Goal: Task Accomplishment & Management: Complete application form

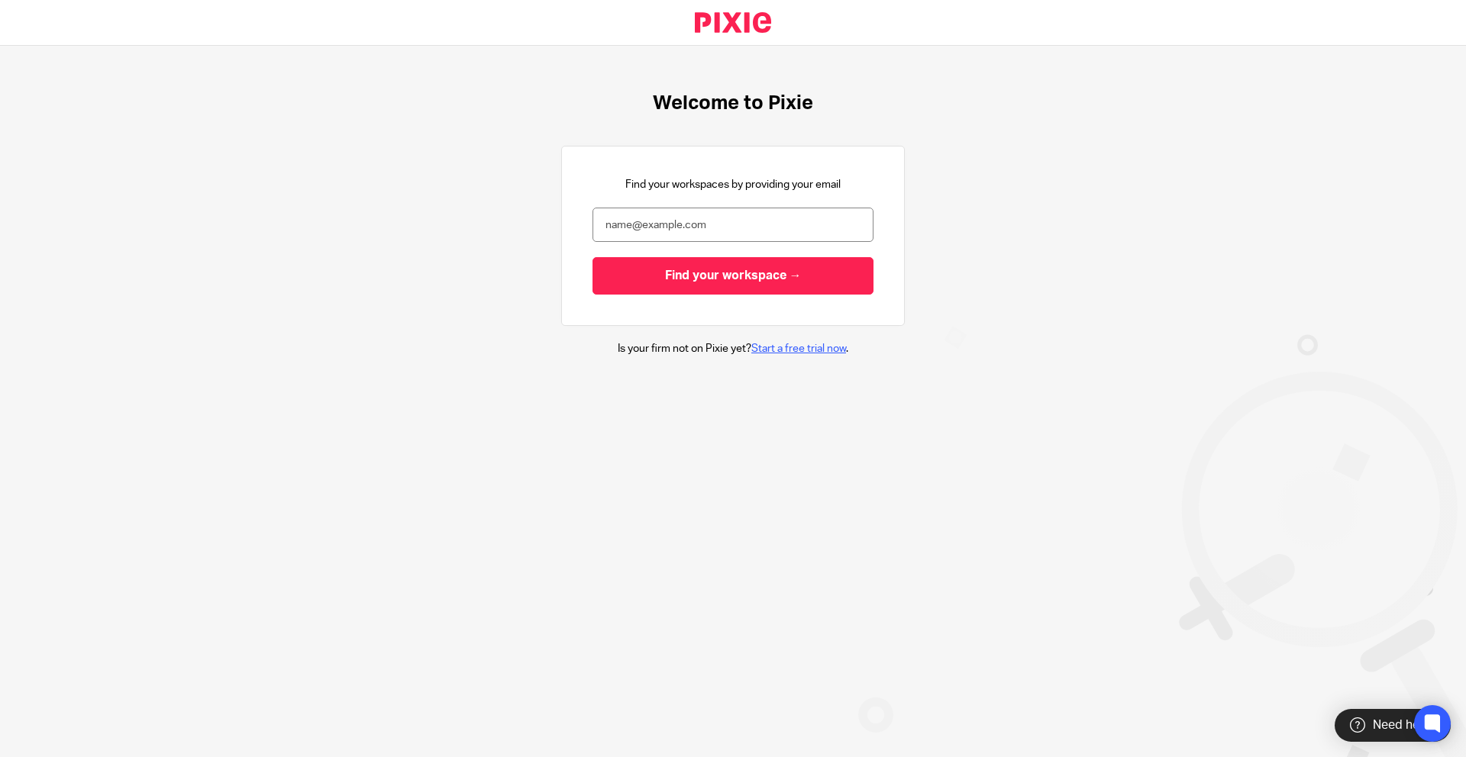
click at [784, 349] on link "Start a free trial now" at bounding box center [798, 349] width 95 height 11
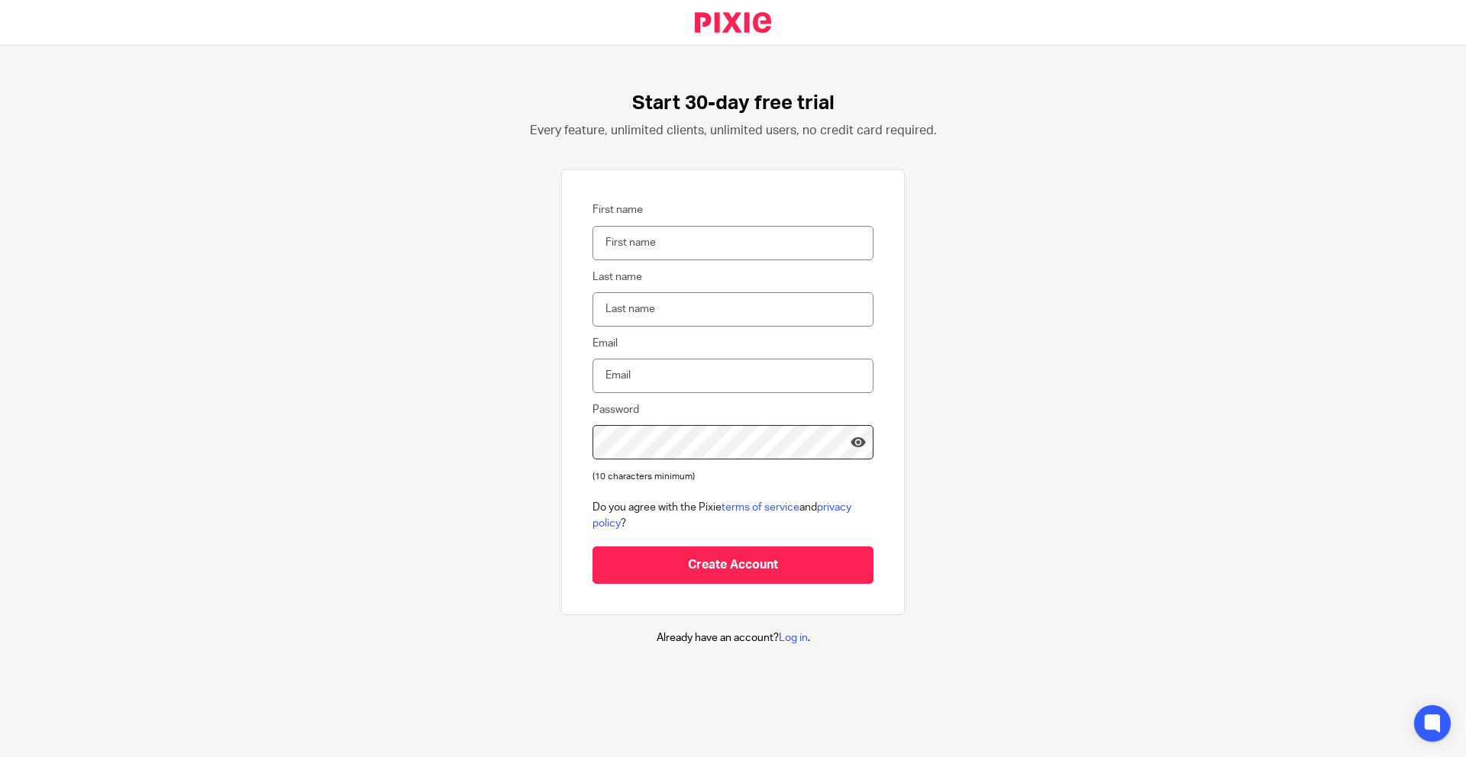
click at [668, 239] on input "First name" at bounding box center [732, 243] width 281 height 34
type input "test"
click at [670, 313] on input "Last name" at bounding box center [732, 309] width 281 height 34
type input "testic"
click at [666, 370] on input "Email" at bounding box center [732, 376] width 281 height 34
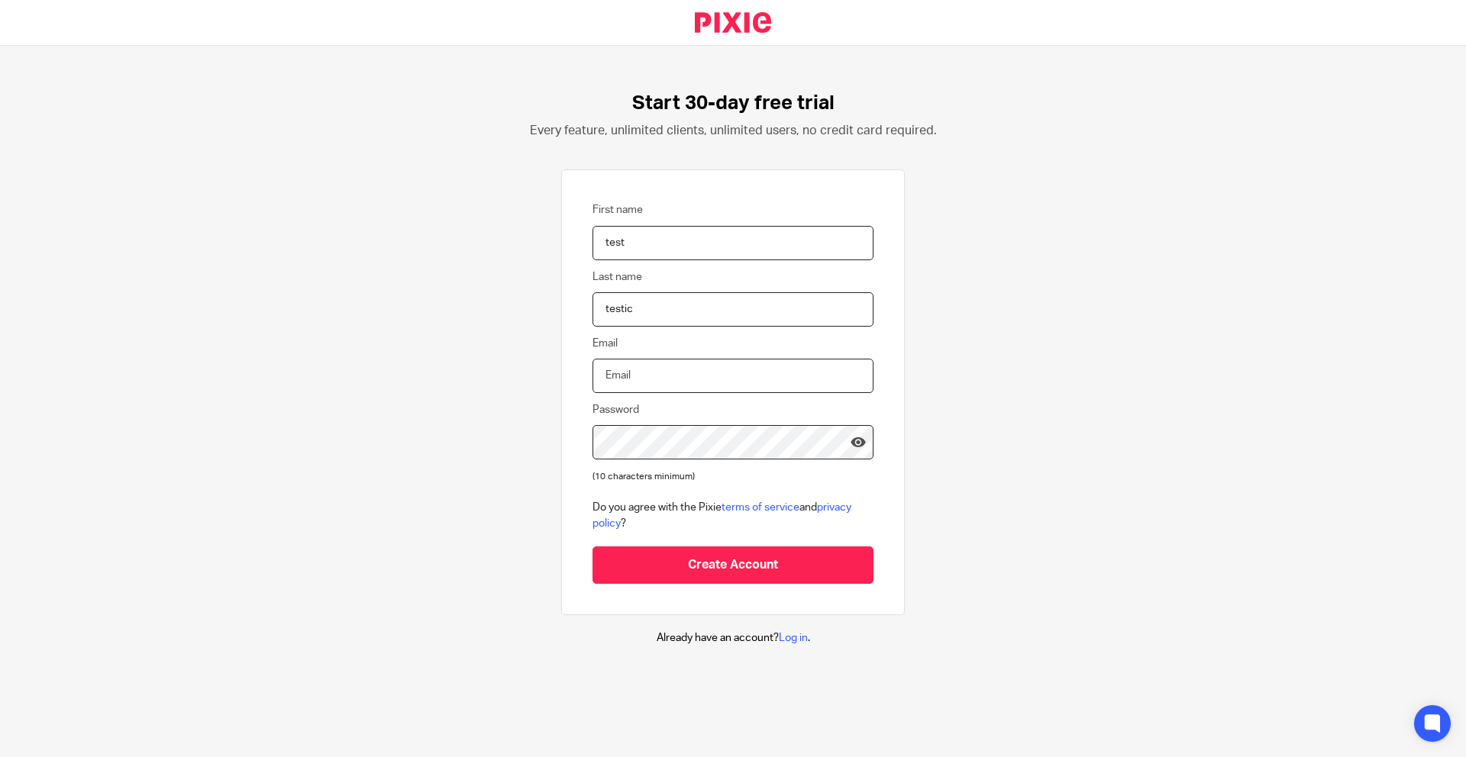
type input "testmailnovi05@gmail.com"
click at [633, 308] on input "testic" at bounding box center [732, 309] width 281 height 34
type input "testtest"
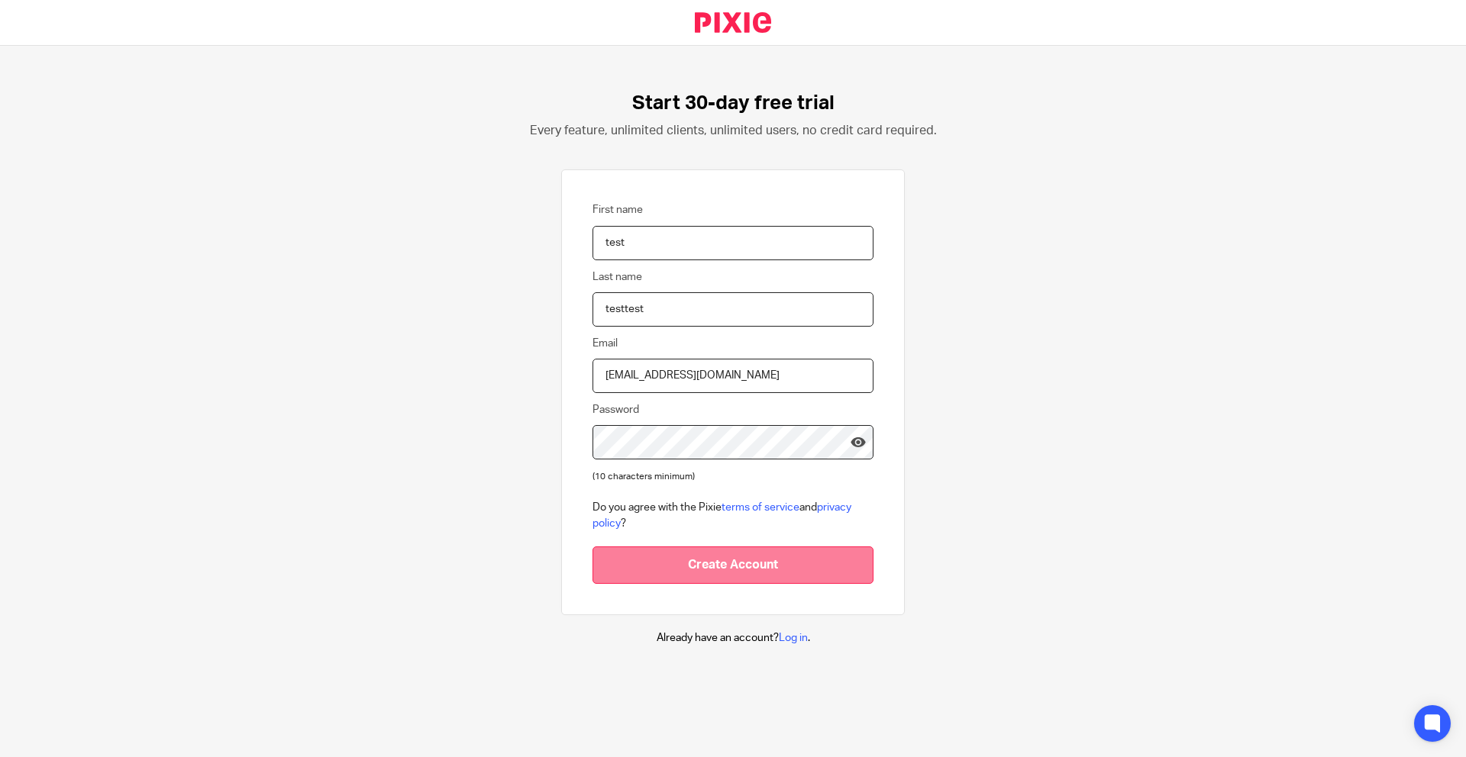
click at [723, 563] on input "Create Account" at bounding box center [732, 565] width 281 height 37
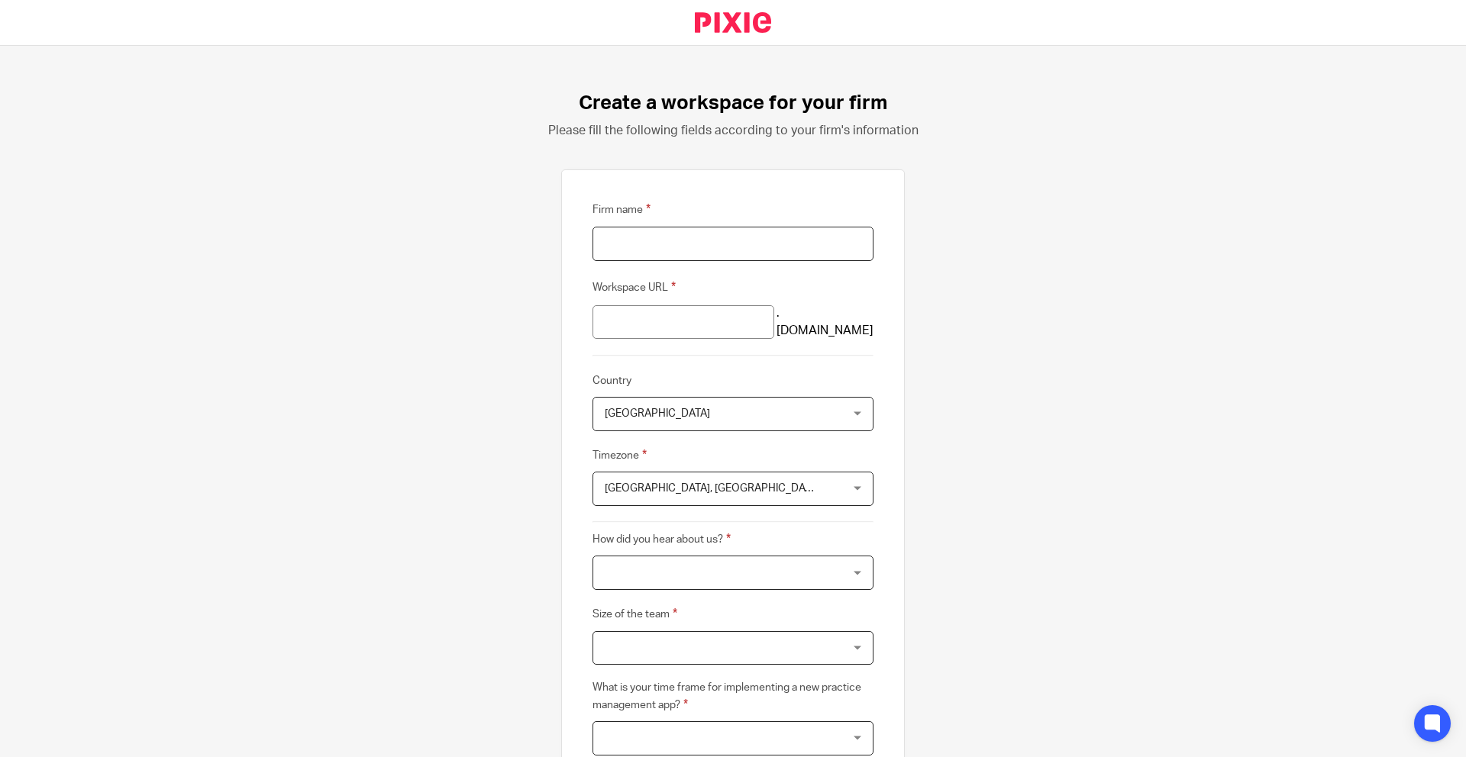
click at [670, 244] on input "Firm name" at bounding box center [732, 244] width 281 height 34
type input "test"
click at [685, 330] on input "test" at bounding box center [683, 322] width 182 height 34
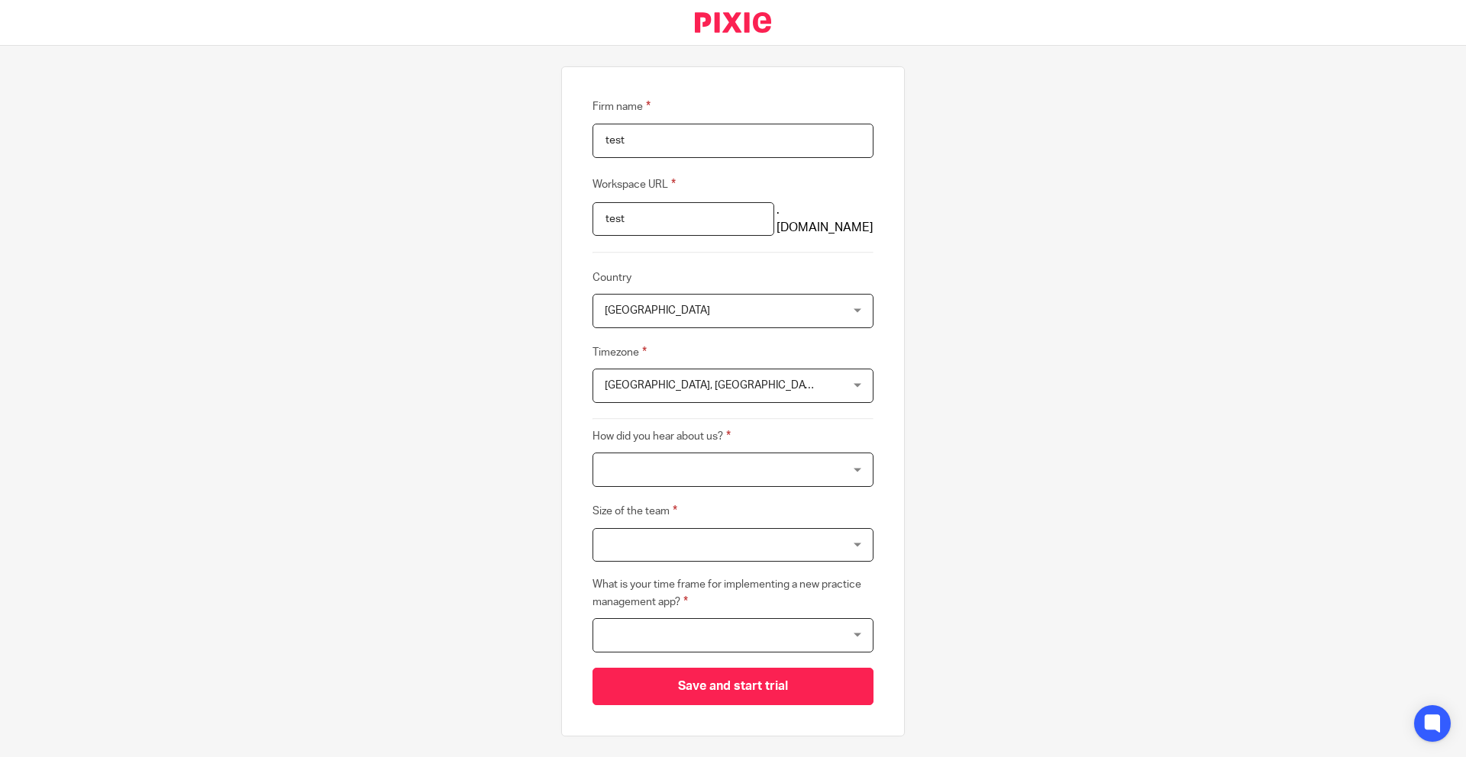
scroll to position [142, 0]
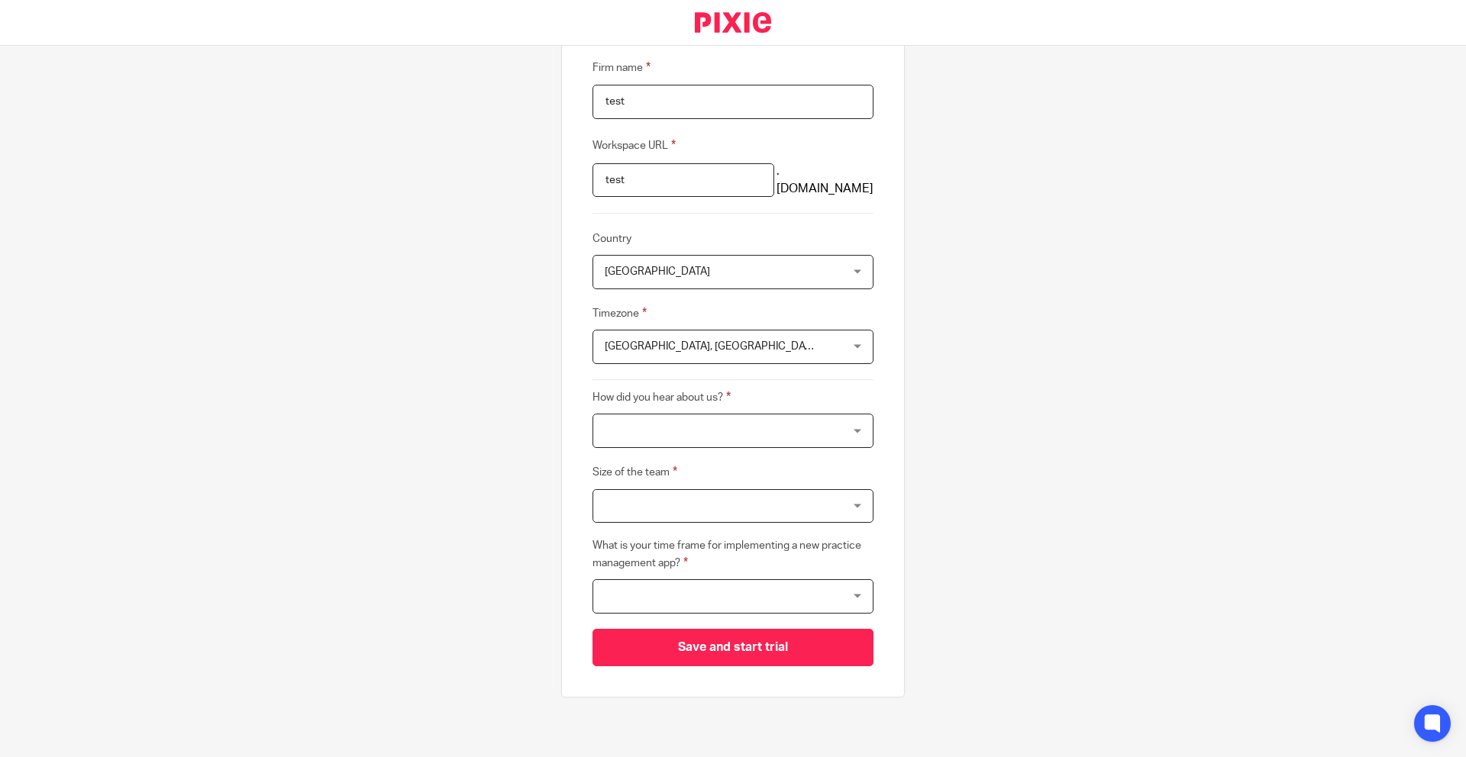
click at [695, 437] on div at bounding box center [732, 431] width 281 height 34
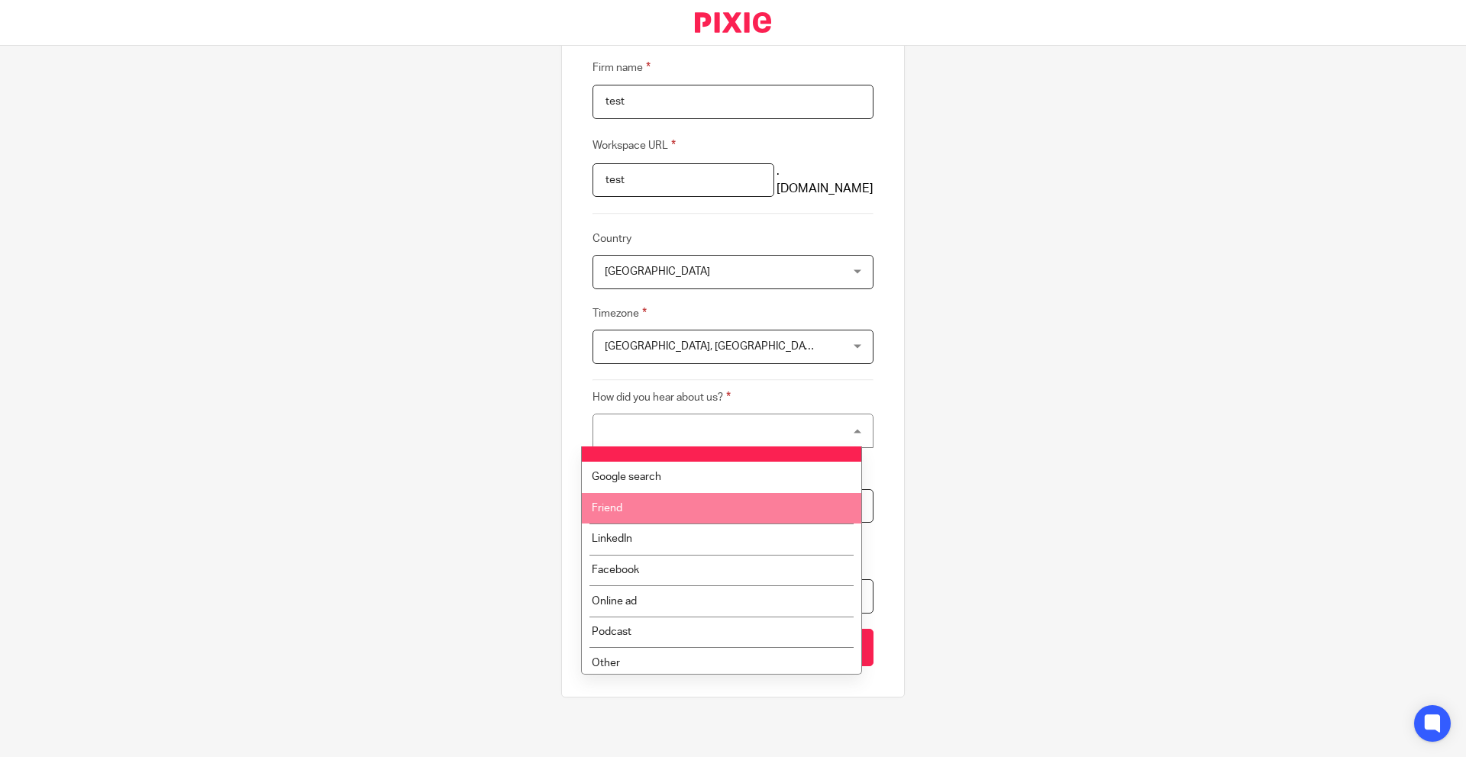
click at [659, 515] on li "Friend" at bounding box center [721, 508] width 279 height 31
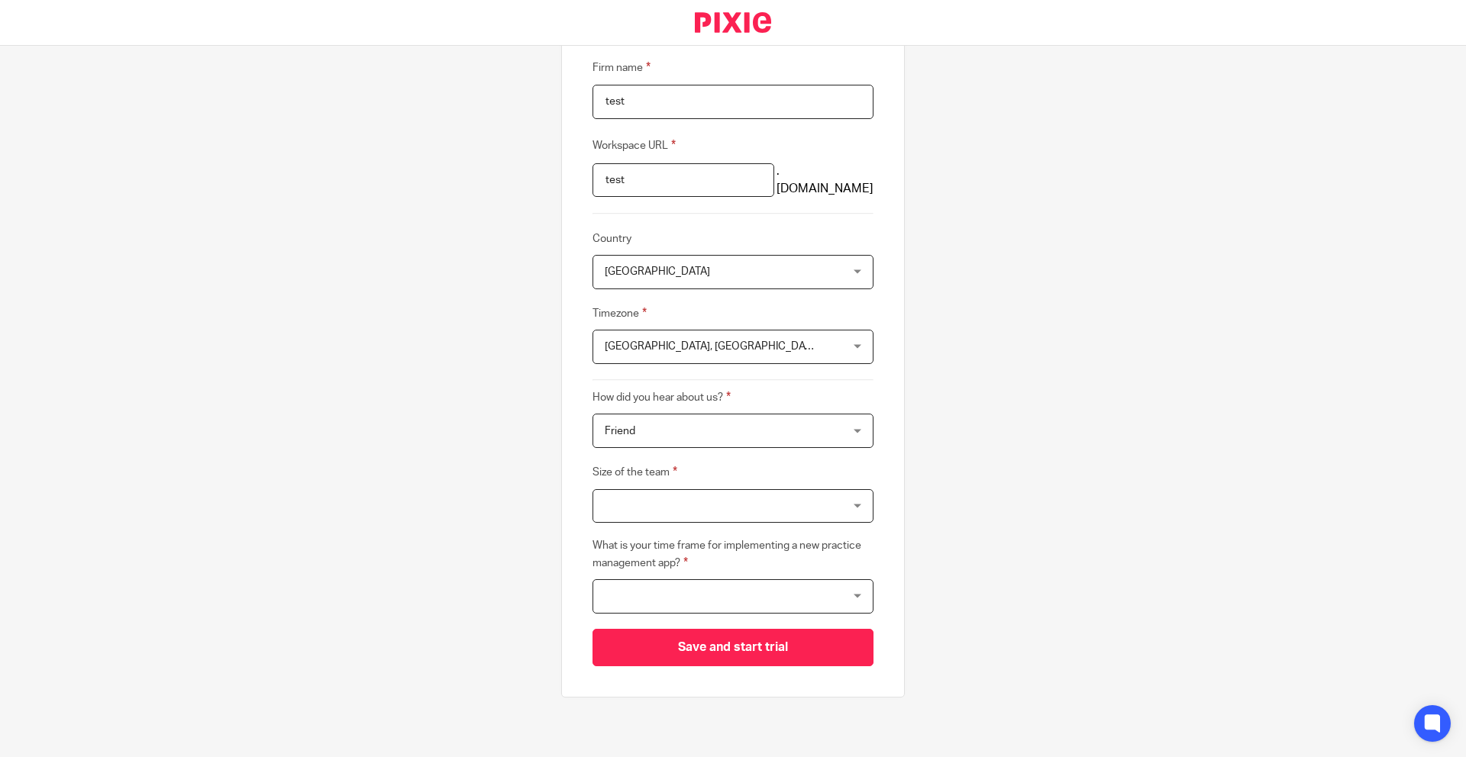
click at [764, 490] on div at bounding box center [732, 506] width 281 height 34
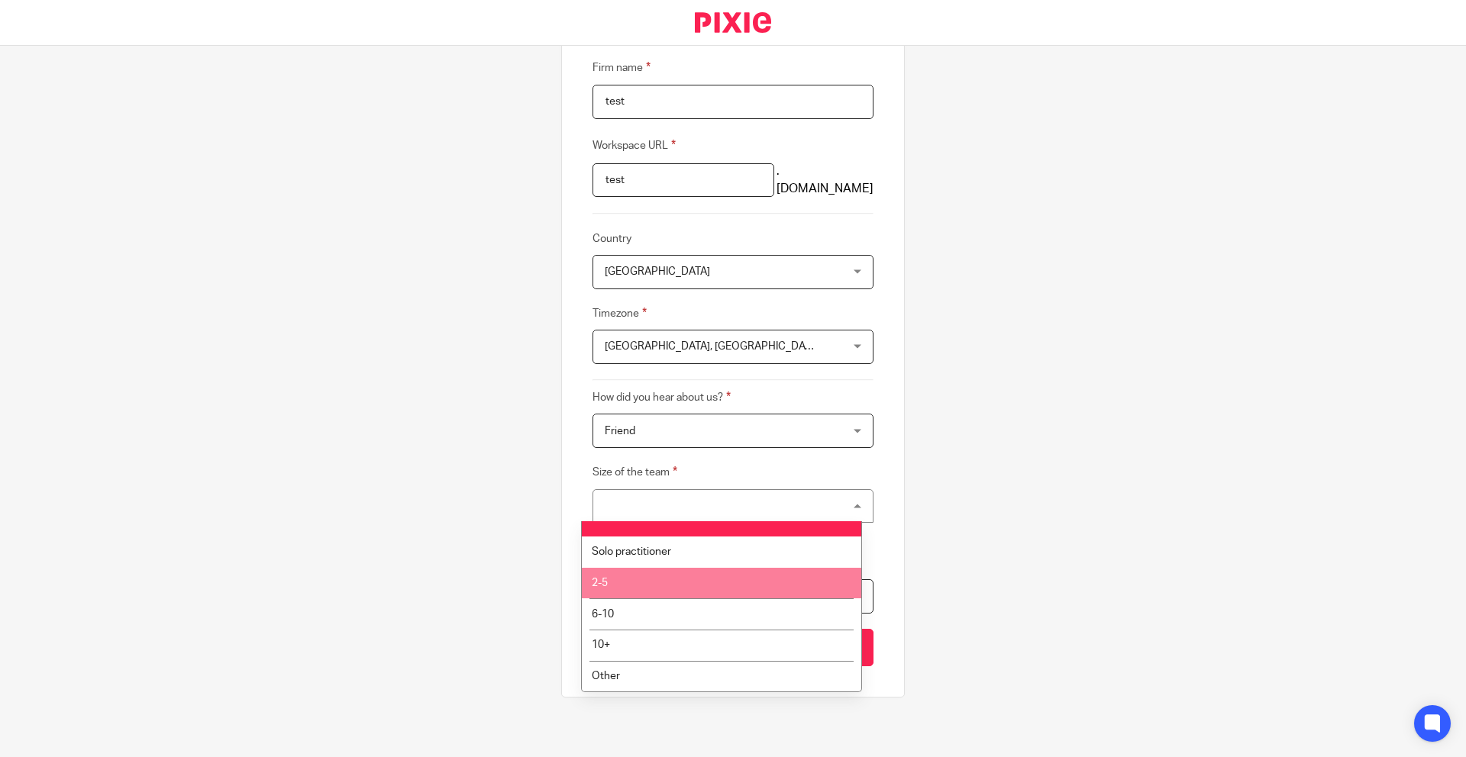
click at [705, 589] on li "2-5" at bounding box center [721, 583] width 279 height 31
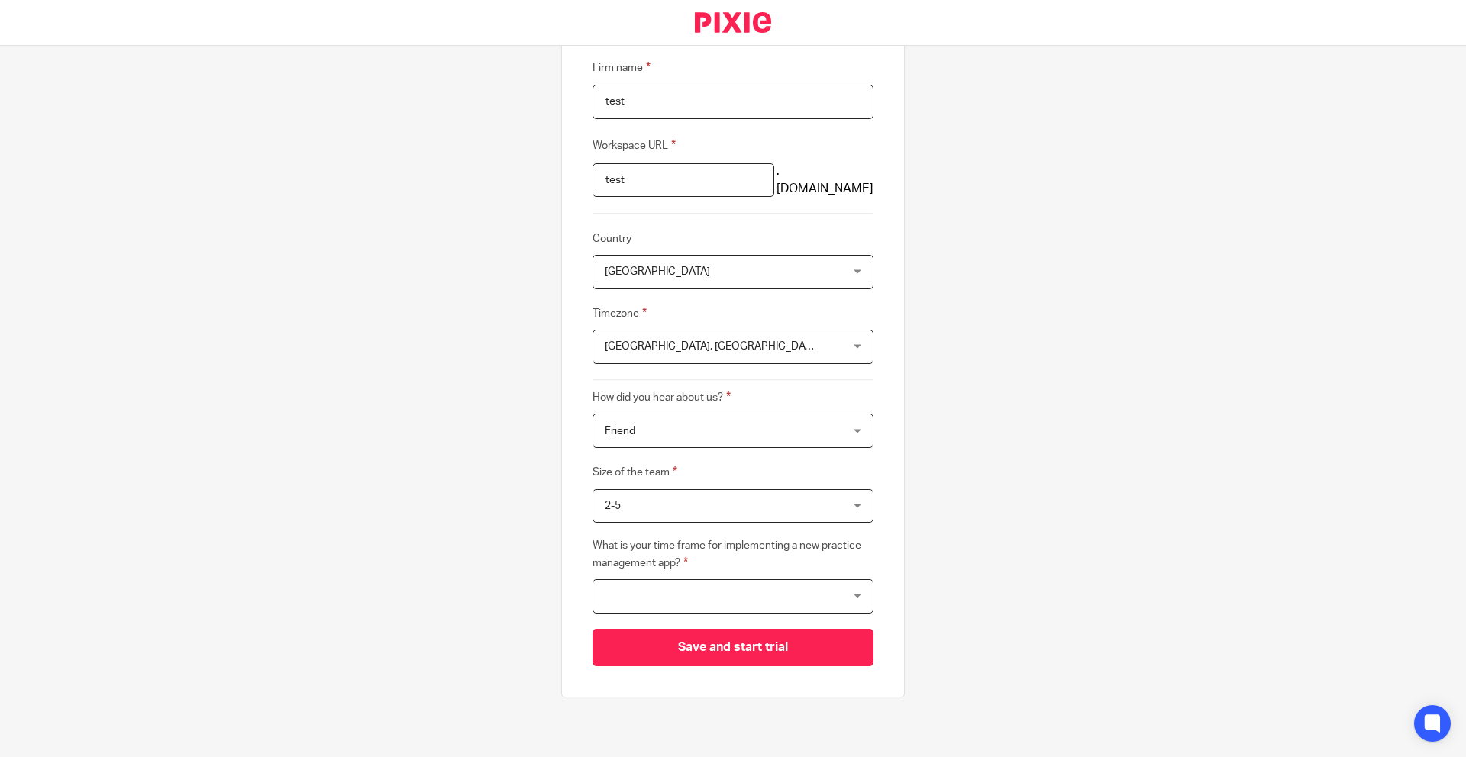
click at [732, 599] on div at bounding box center [732, 597] width 281 height 34
click at [988, 479] on div "Create a workspace for your firm Please fill the following fields according to …" at bounding box center [733, 402] width 1466 height 712
click at [814, 596] on div at bounding box center [732, 597] width 281 height 34
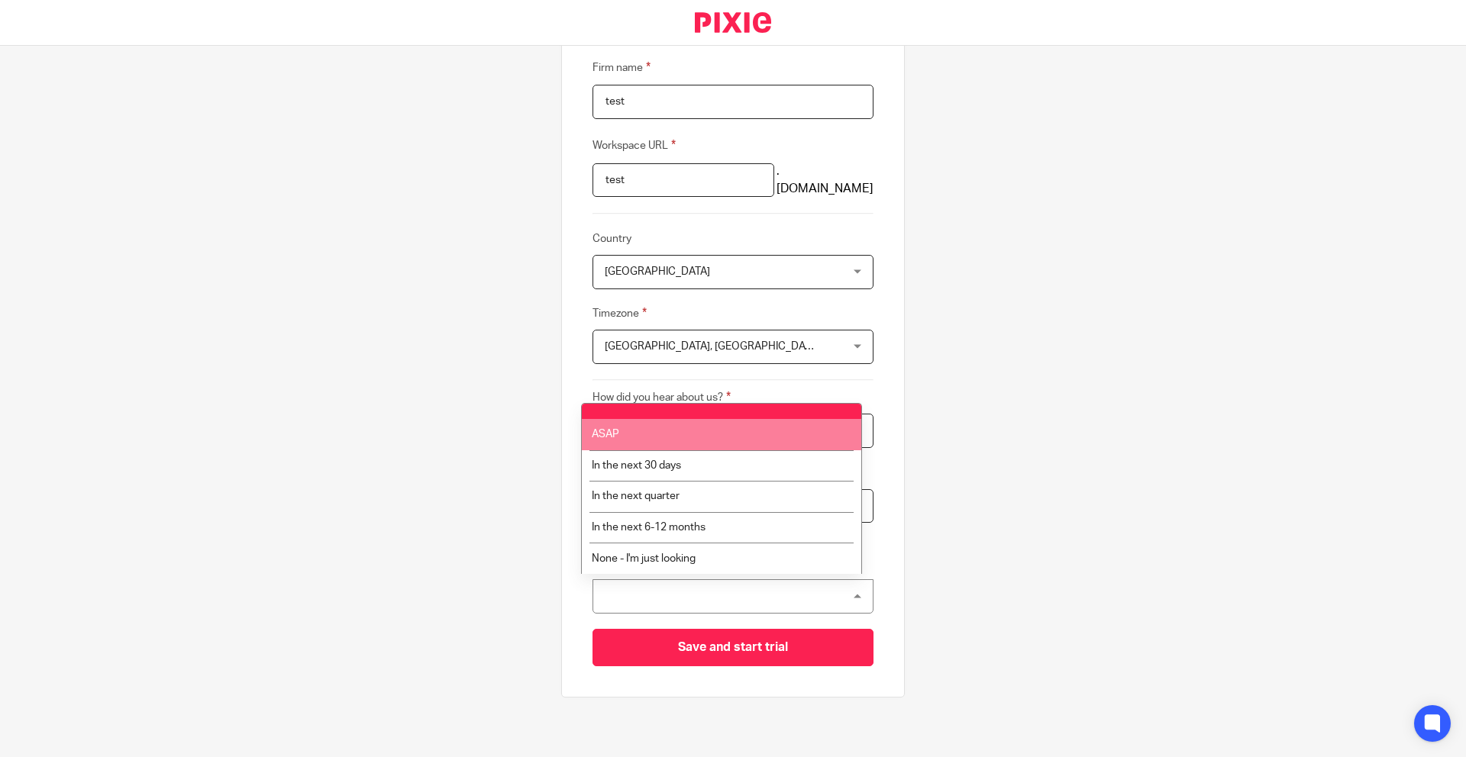
click at [704, 435] on li "ASAP" at bounding box center [721, 434] width 279 height 31
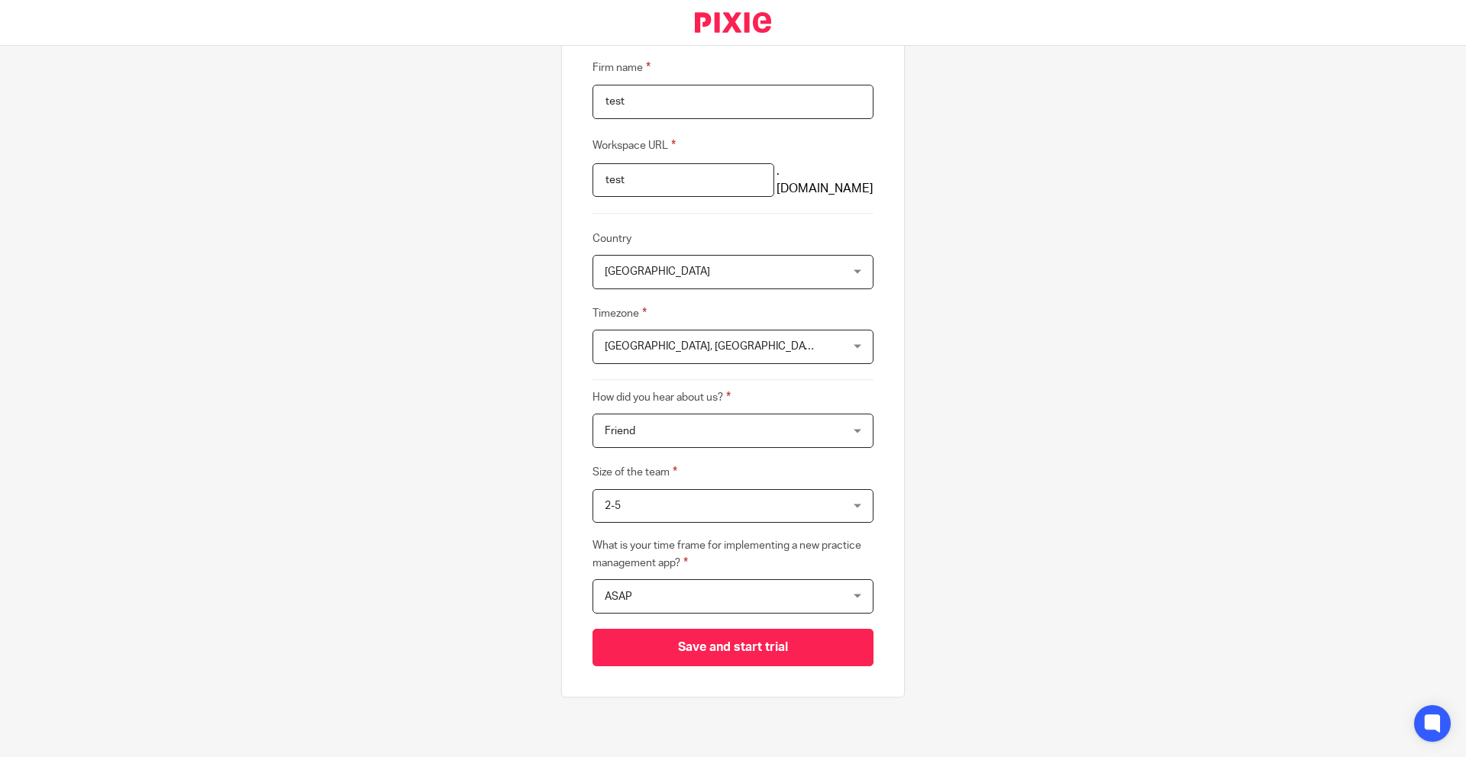
click at [773, 586] on span "ASAP" at bounding box center [712, 596] width 215 height 32
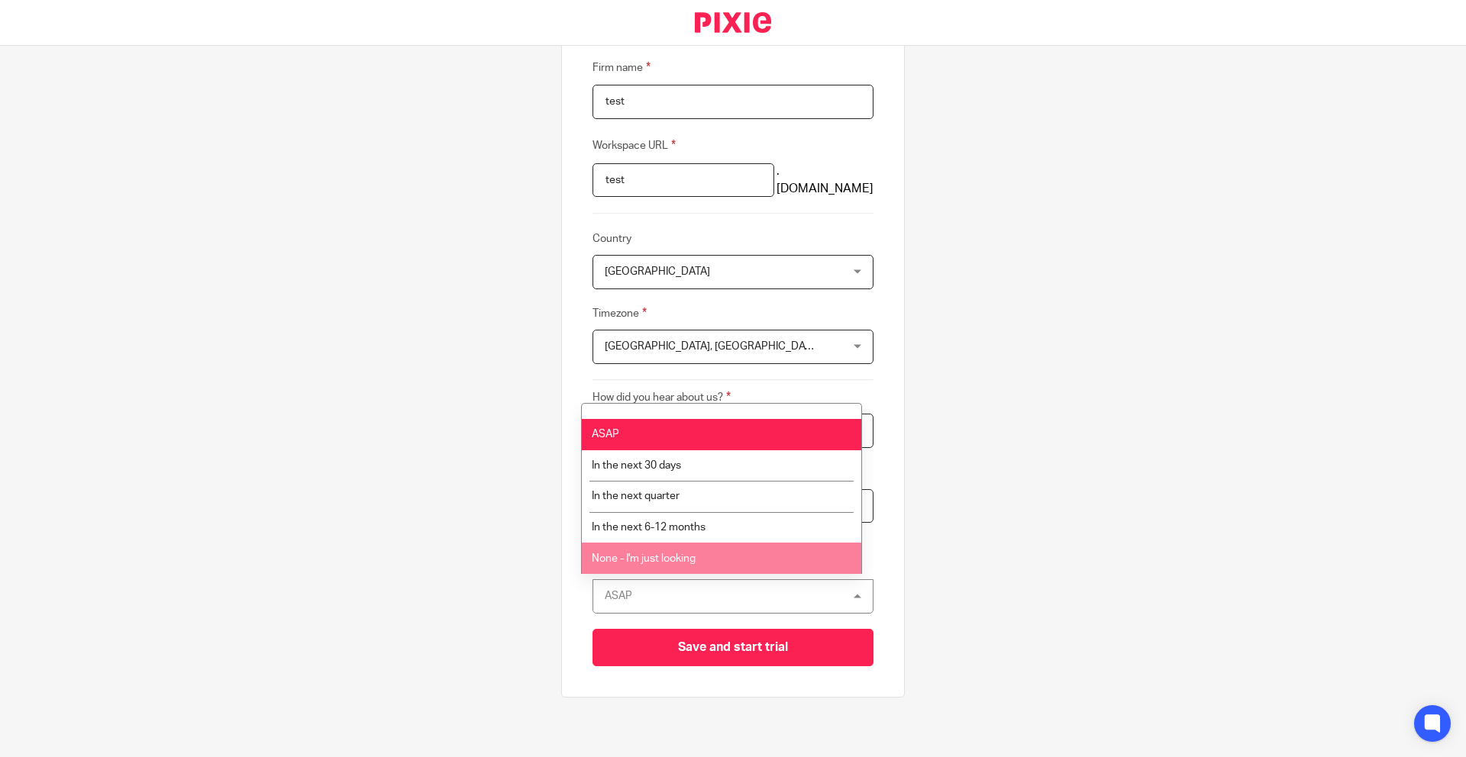
click at [754, 563] on li "None - I'm just looking" at bounding box center [721, 558] width 279 height 31
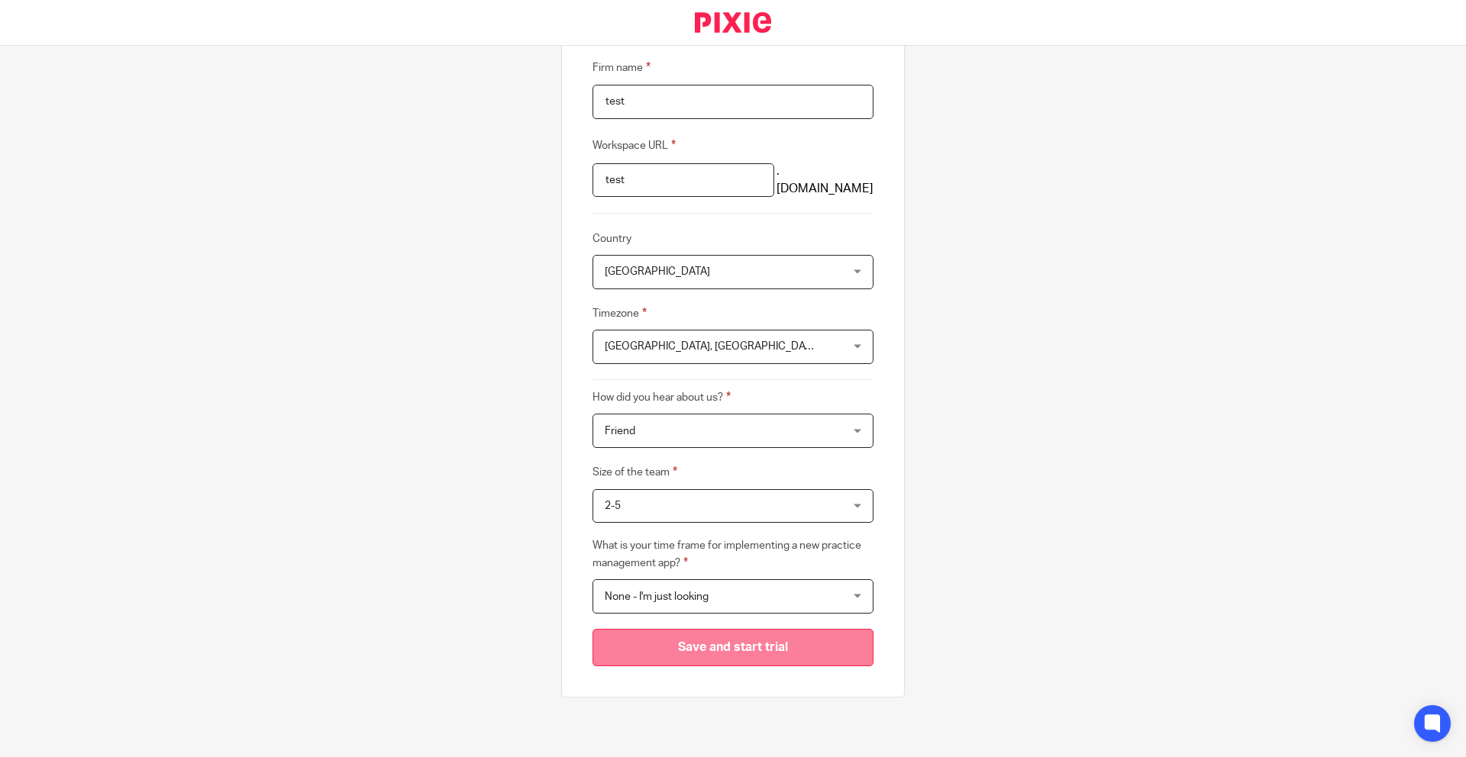
click at [744, 646] on input "Save and start trial" at bounding box center [732, 647] width 281 height 37
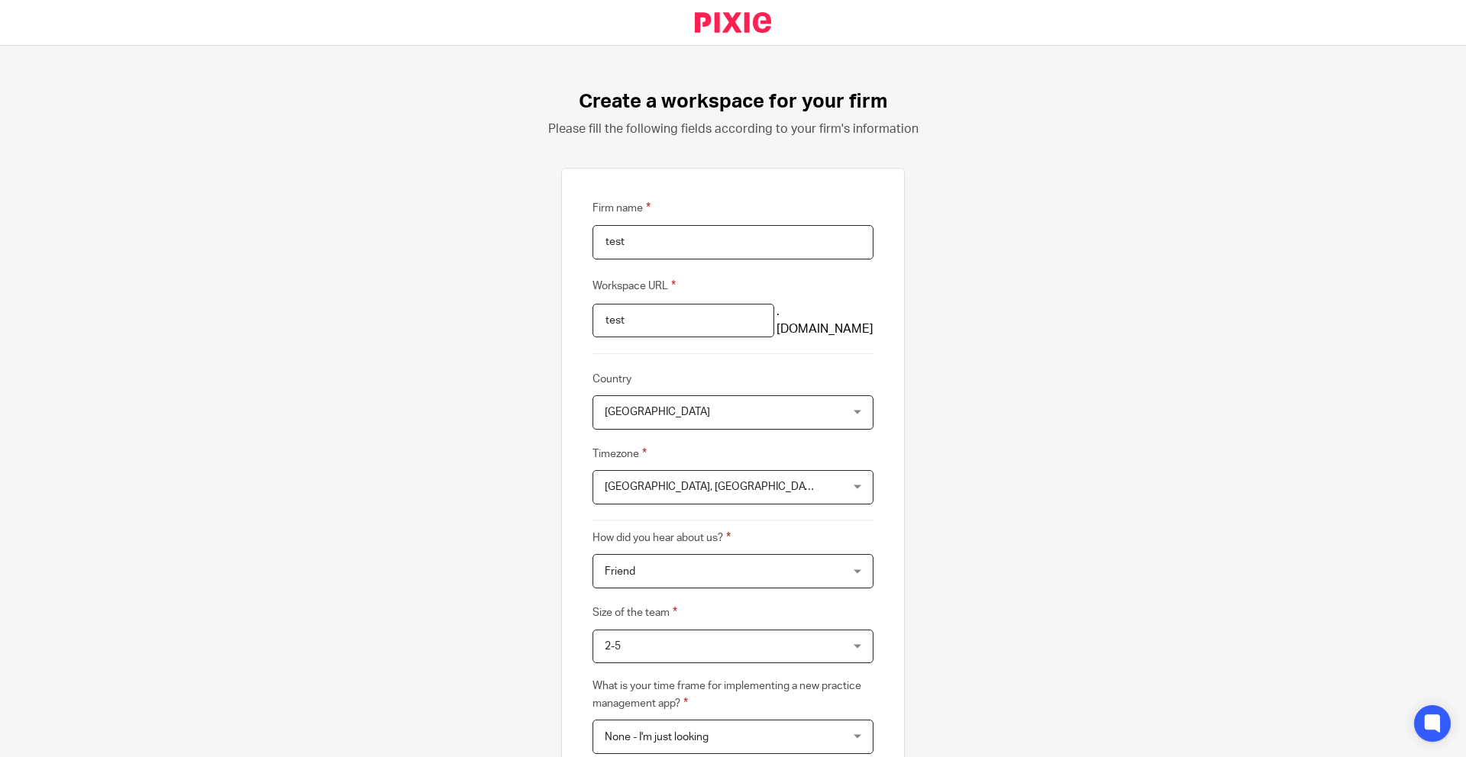
scroll to position [0, 0]
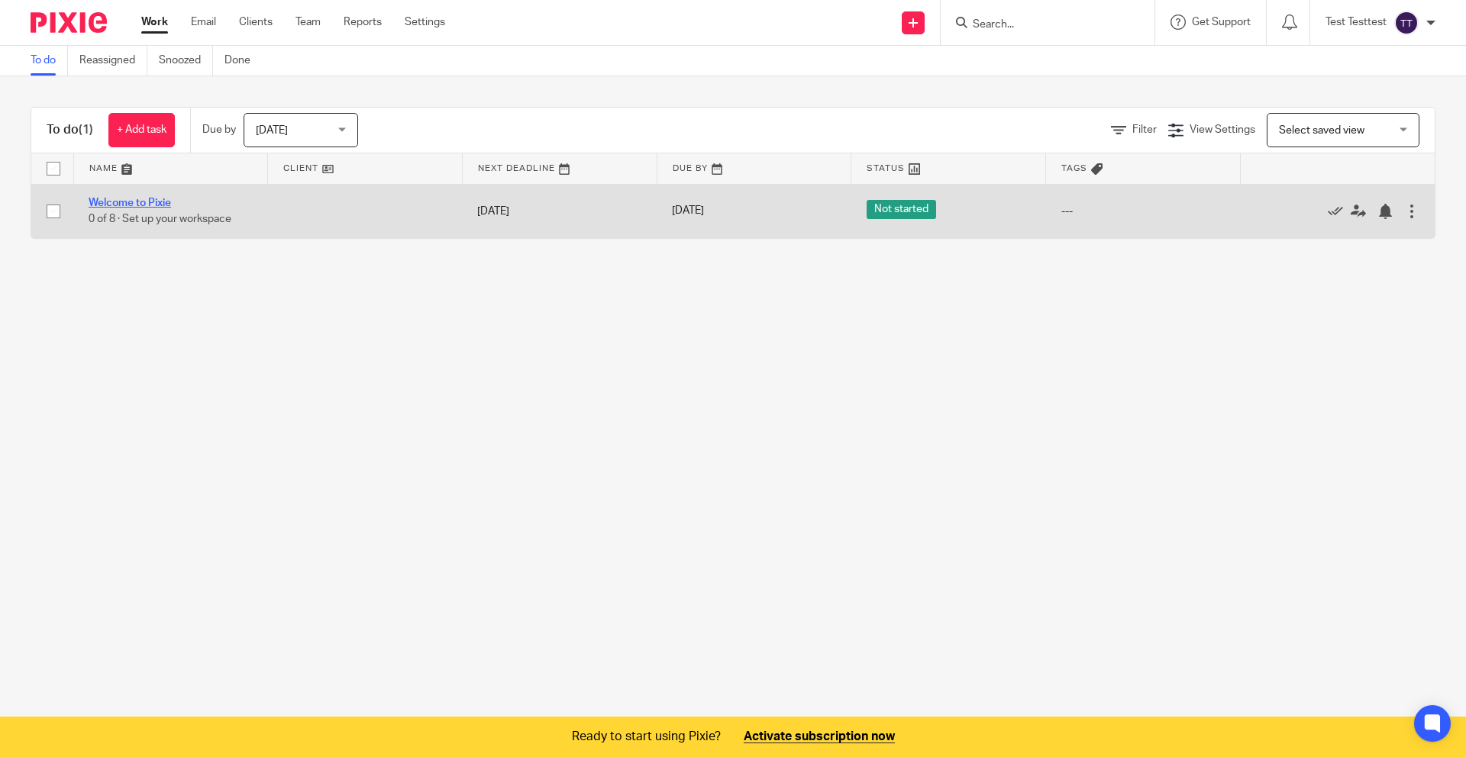
click at [149, 203] on link "Welcome to Pixie" at bounding box center [130, 203] width 82 height 11
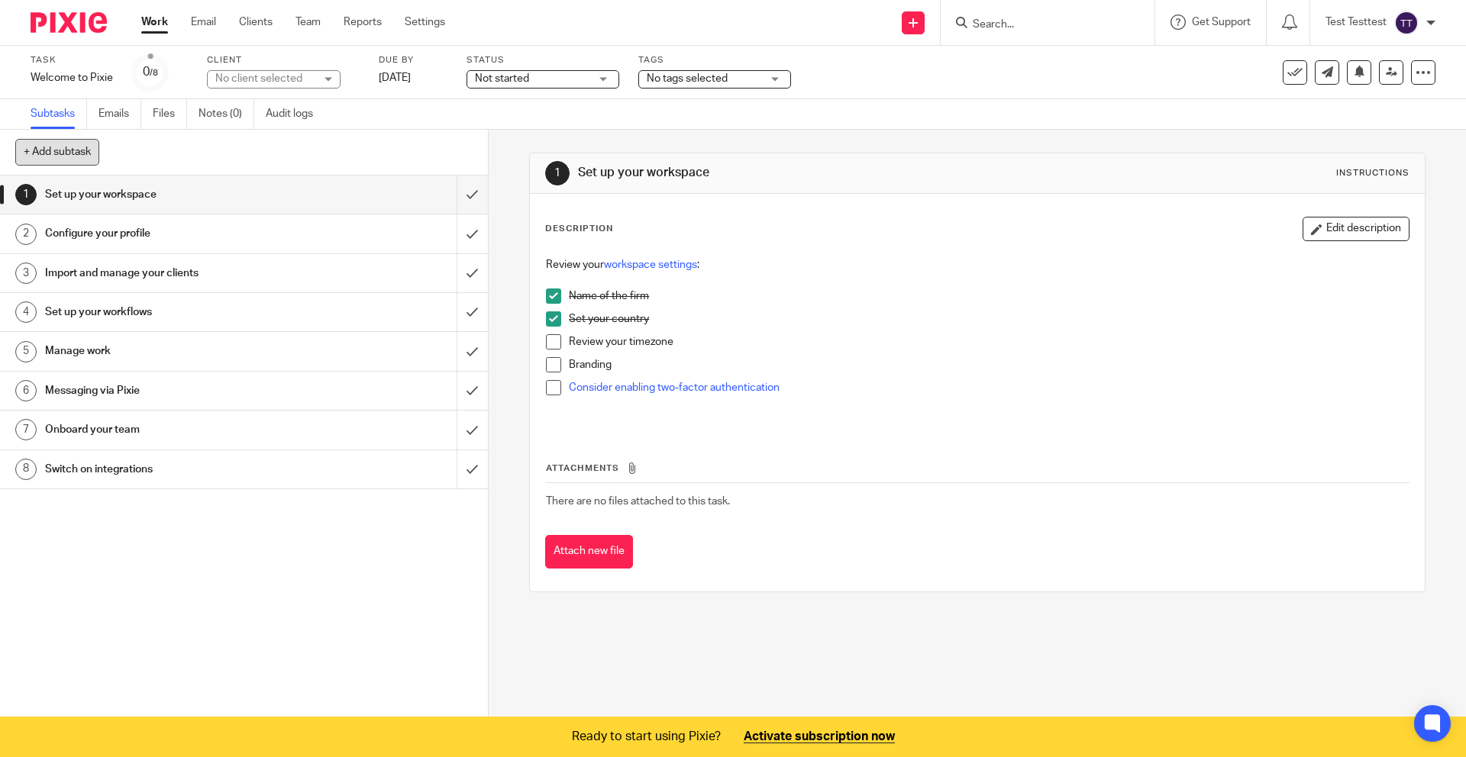
click at [82, 152] on button "+ Add subtask" at bounding box center [57, 152] width 84 height 26
click at [262, 155] on input "text" at bounding box center [188, 153] width 347 height 26
type input "subtask"
click at [460, 147] on p "+ Add" at bounding box center [450, 153] width 44 height 26
click at [308, 513] on div "subtask" at bounding box center [243, 508] width 396 height 23
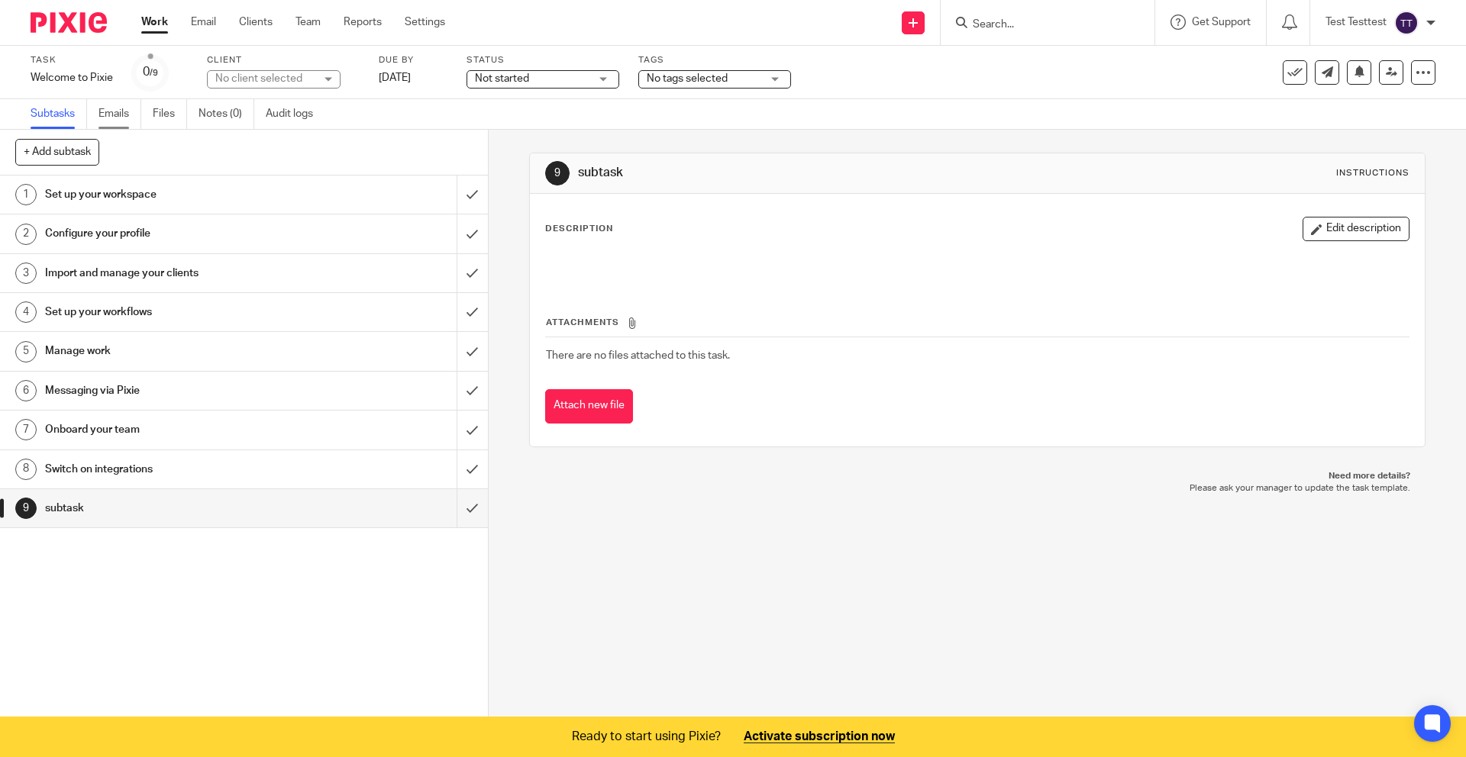
click at [104, 109] on link "Emails" at bounding box center [119, 114] width 43 height 30
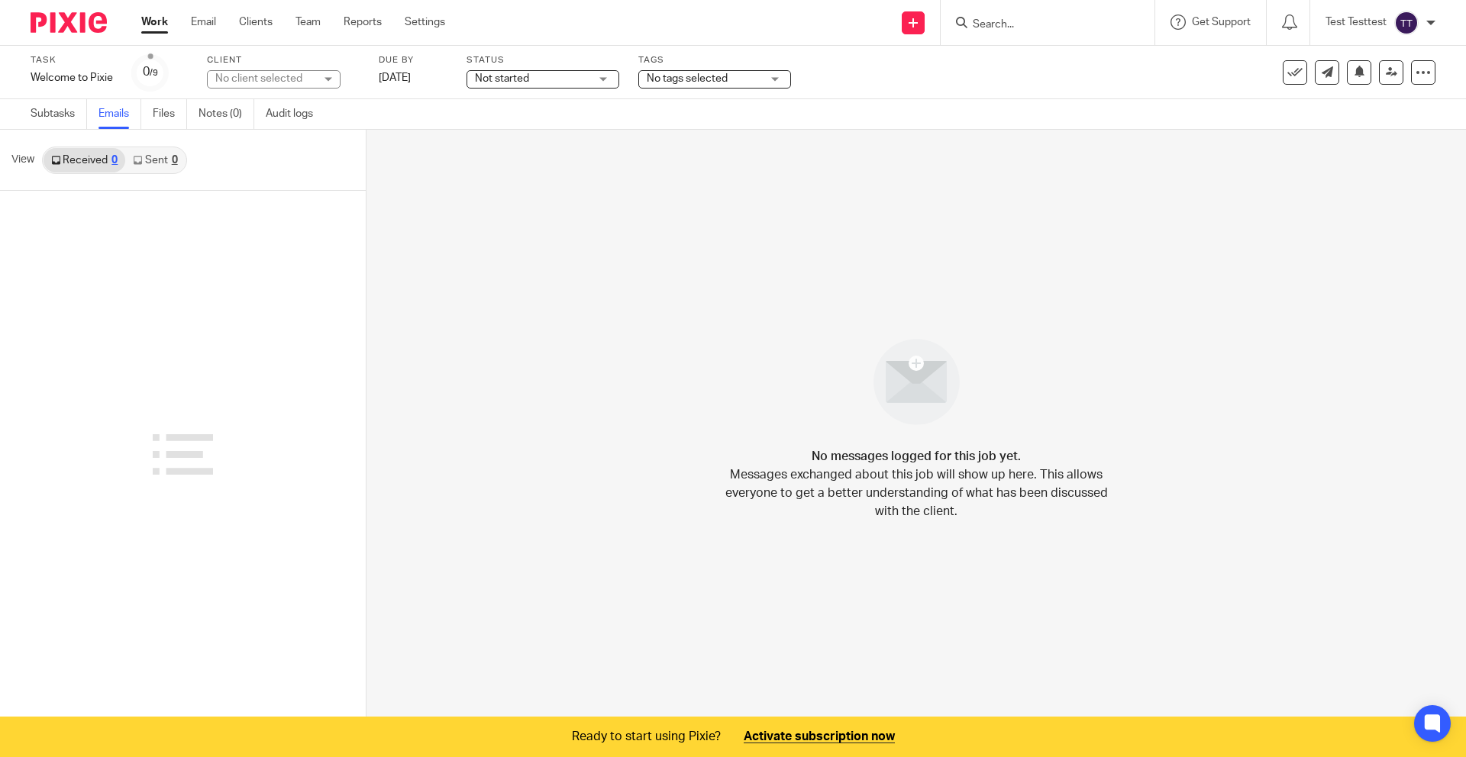
click at [176, 159] on div "0" at bounding box center [175, 160] width 6 height 11
click at [164, 109] on link "Files" at bounding box center [170, 114] width 34 height 30
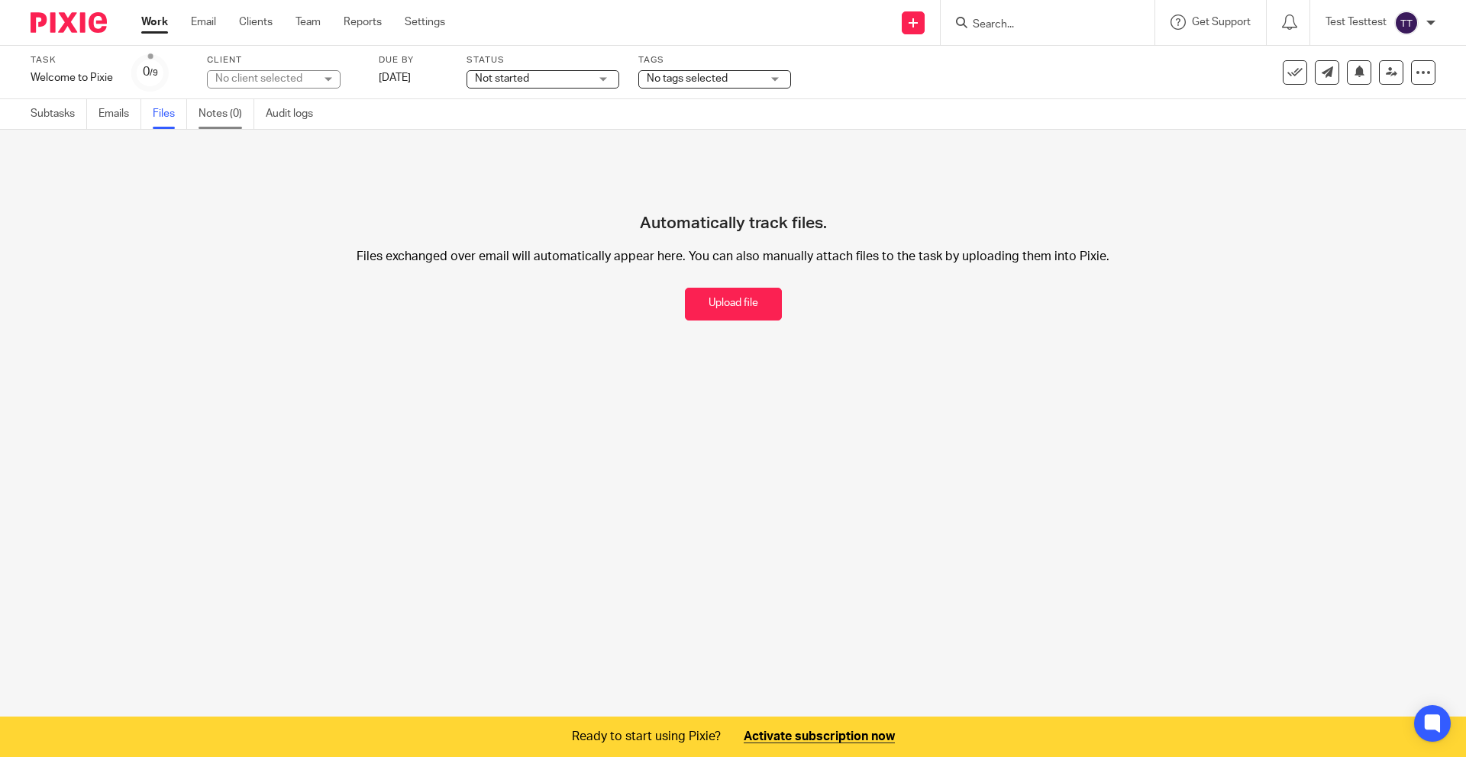
click at [222, 111] on link "Notes (0)" at bounding box center [227, 114] width 56 height 30
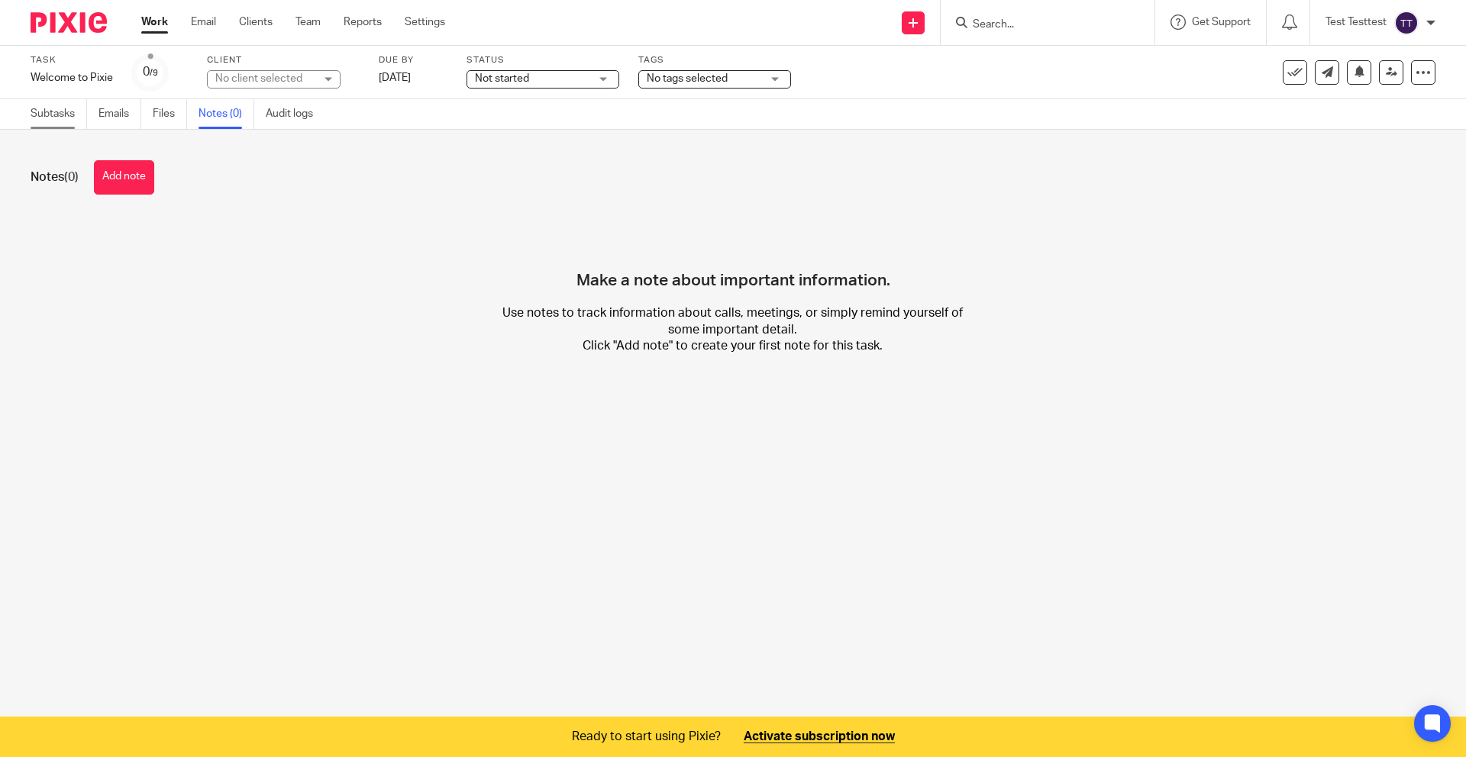
click at [59, 118] on link "Subtasks" at bounding box center [59, 114] width 57 height 30
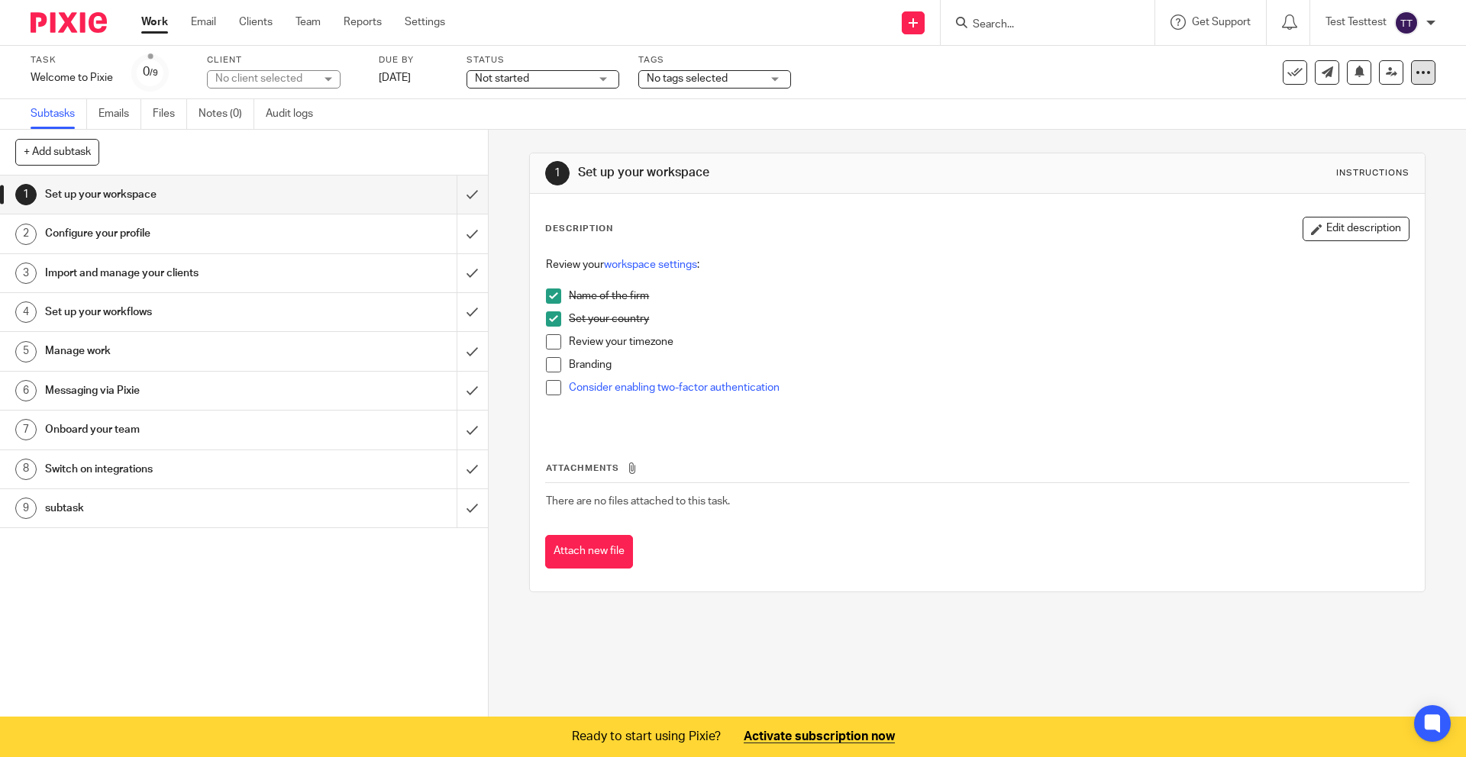
click at [1416, 70] on icon at bounding box center [1423, 72] width 15 height 15
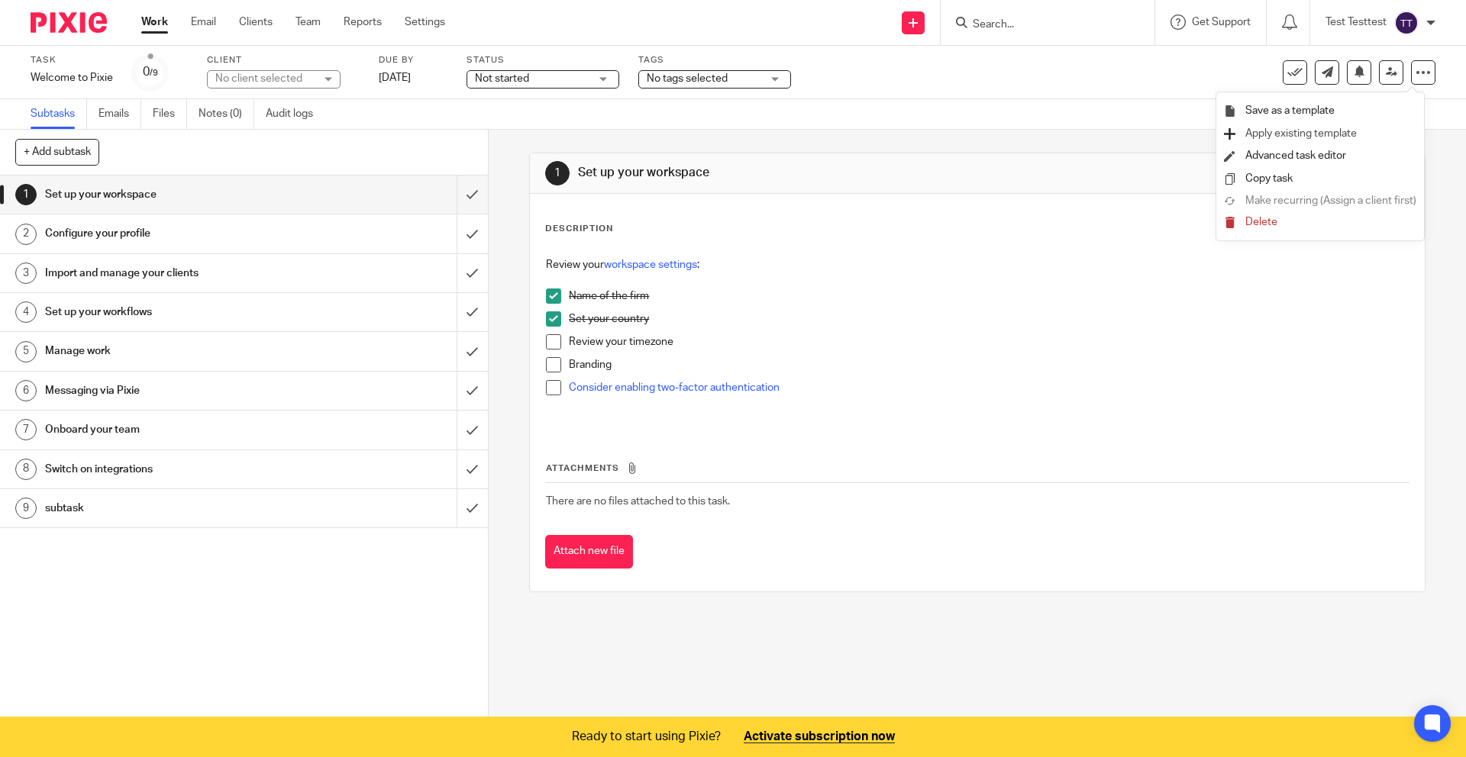
click at [1308, 135] on span "Apply existing template" at bounding box center [1300, 133] width 111 height 11
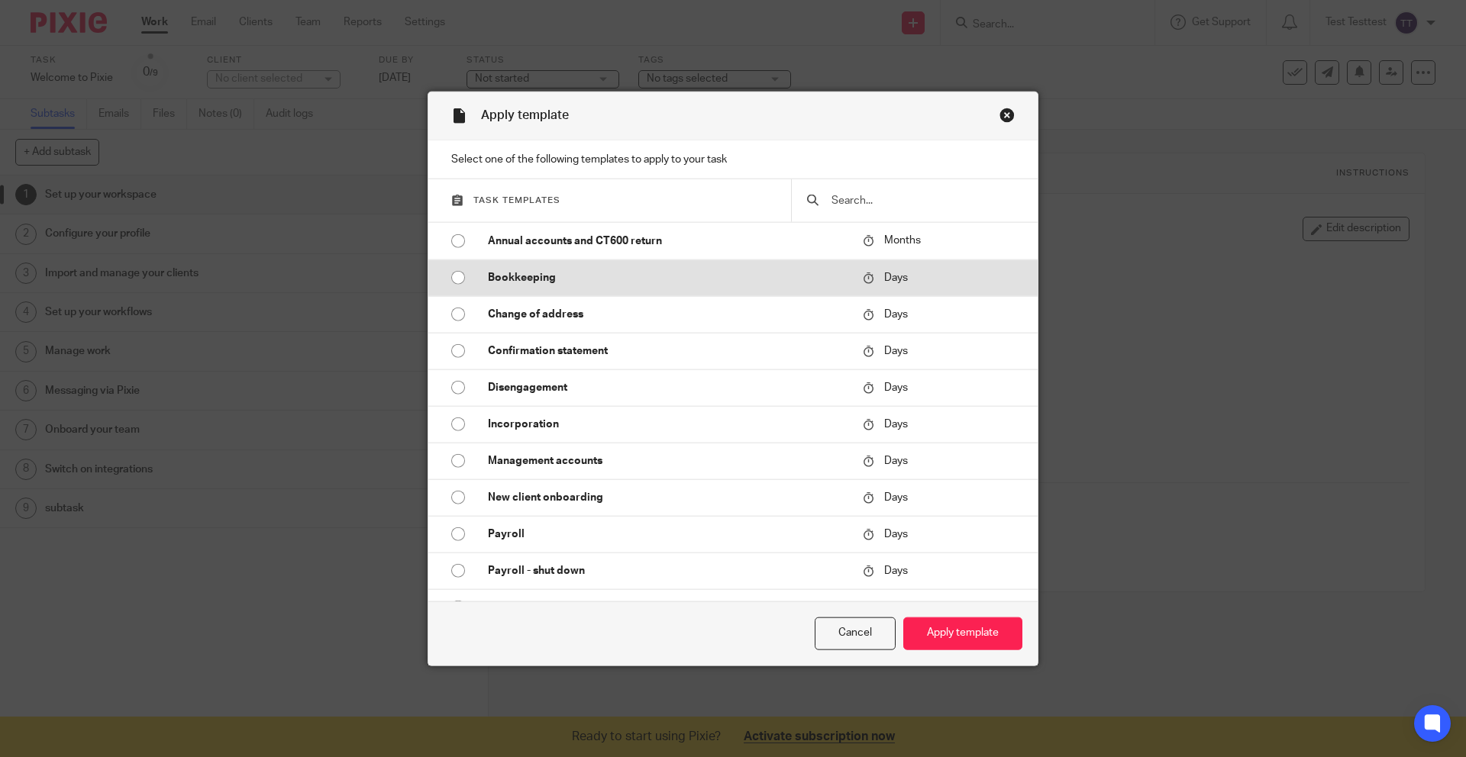
click at [663, 285] on p "Bookkeeping" at bounding box center [668, 277] width 360 height 15
radio input "true"
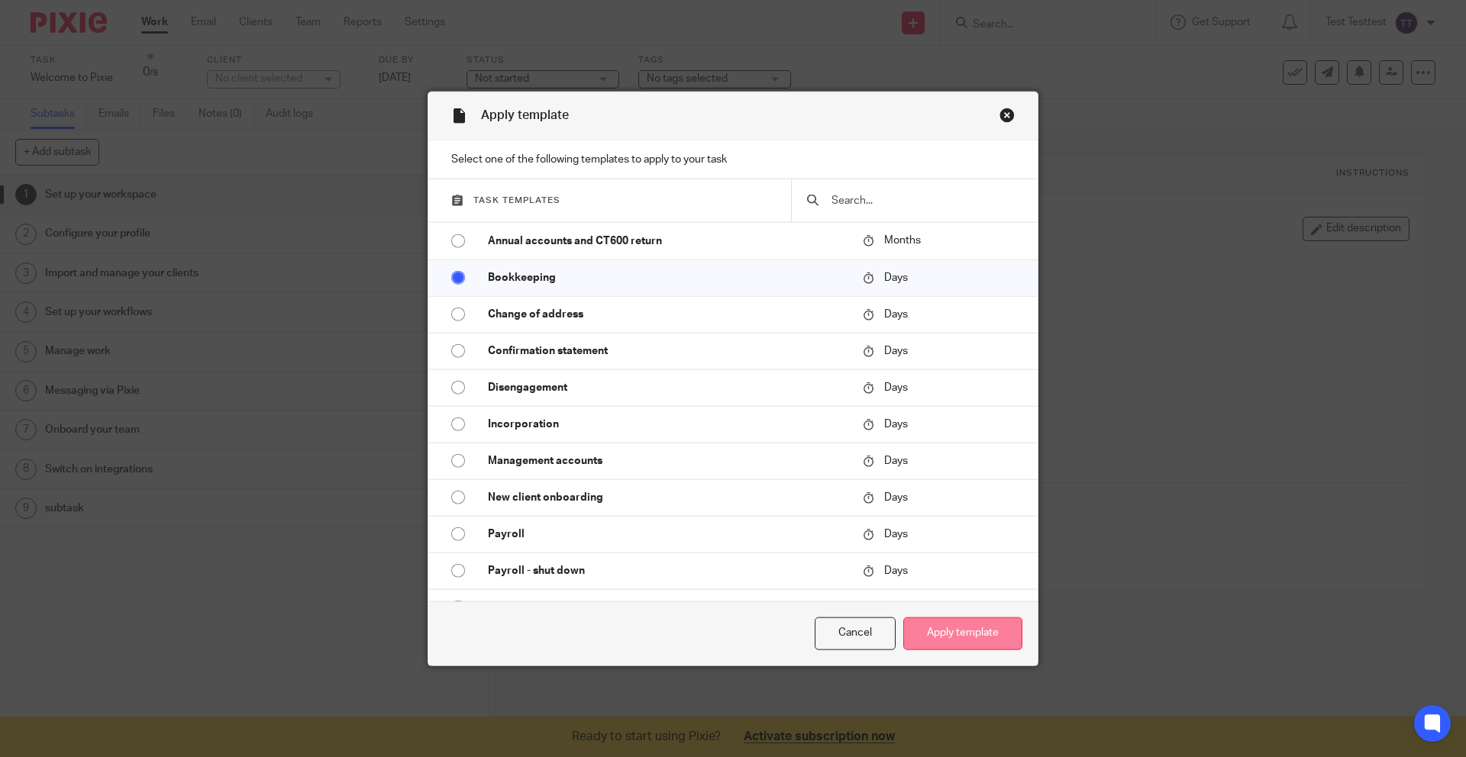
click at [962, 641] on button "Apply template" at bounding box center [962, 634] width 119 height 33
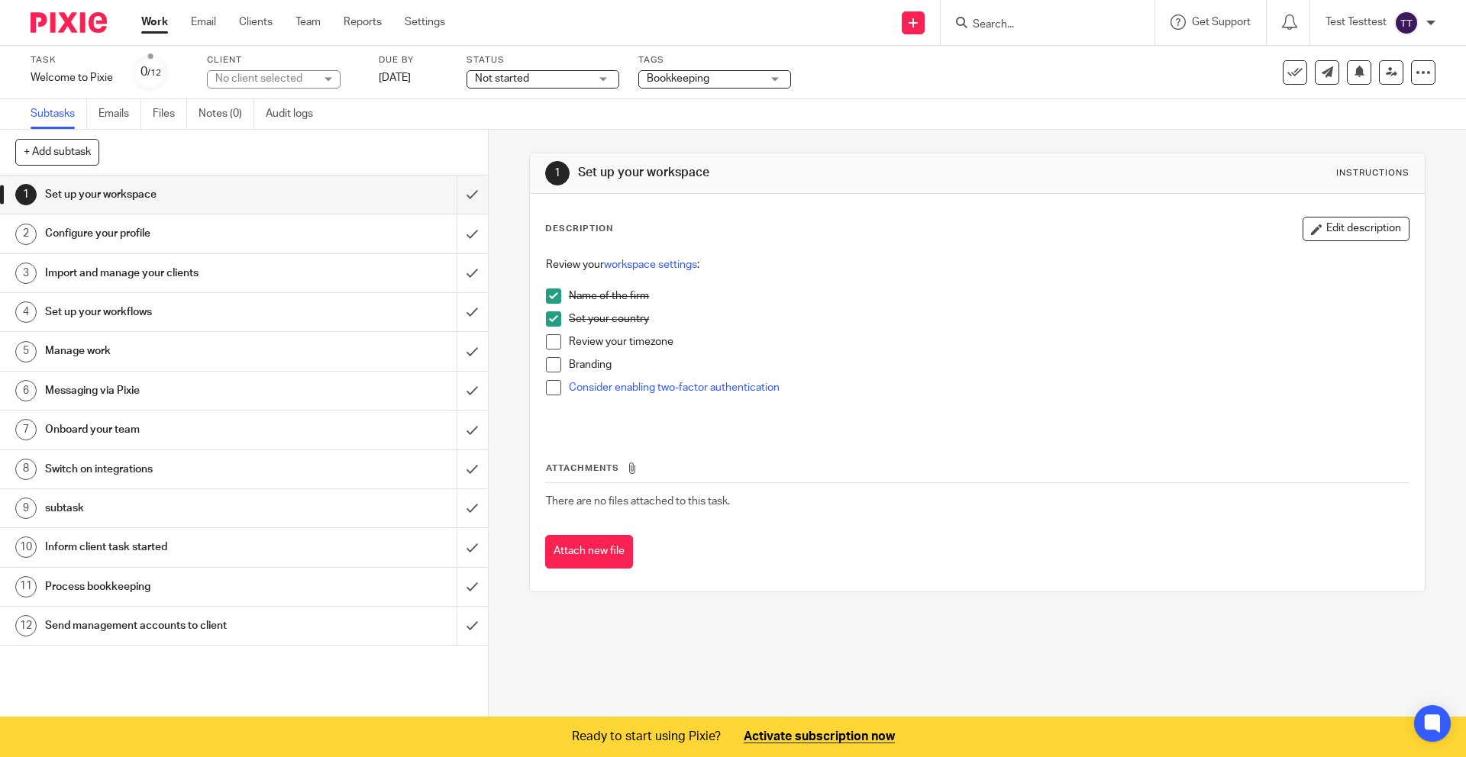
click at [275, 584] on h1 "Process bookkeeping" at bounding box center [177, 587] width 264 height 23
